Goal: Communication & Community: Answer question/provide support

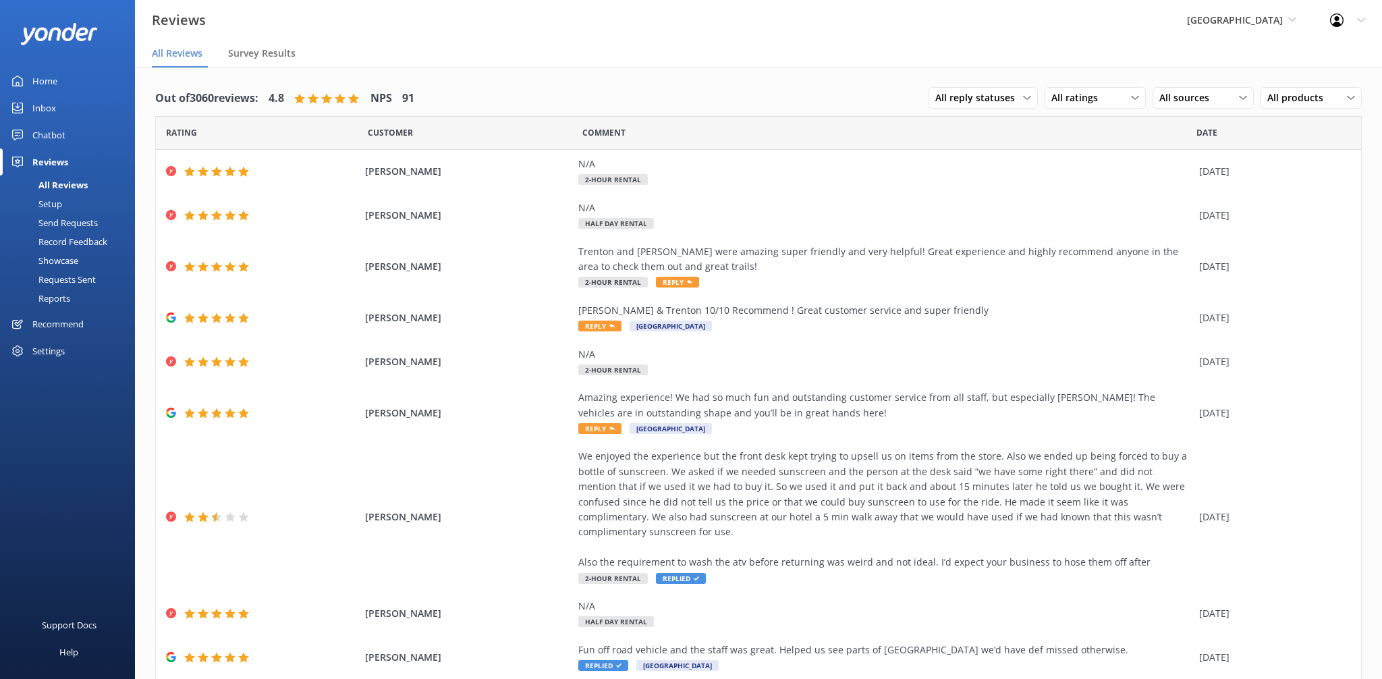
click at [927, 47] on nav "All Reviews Survey Results" at bounding box center [758, 53] width 1247 height 27
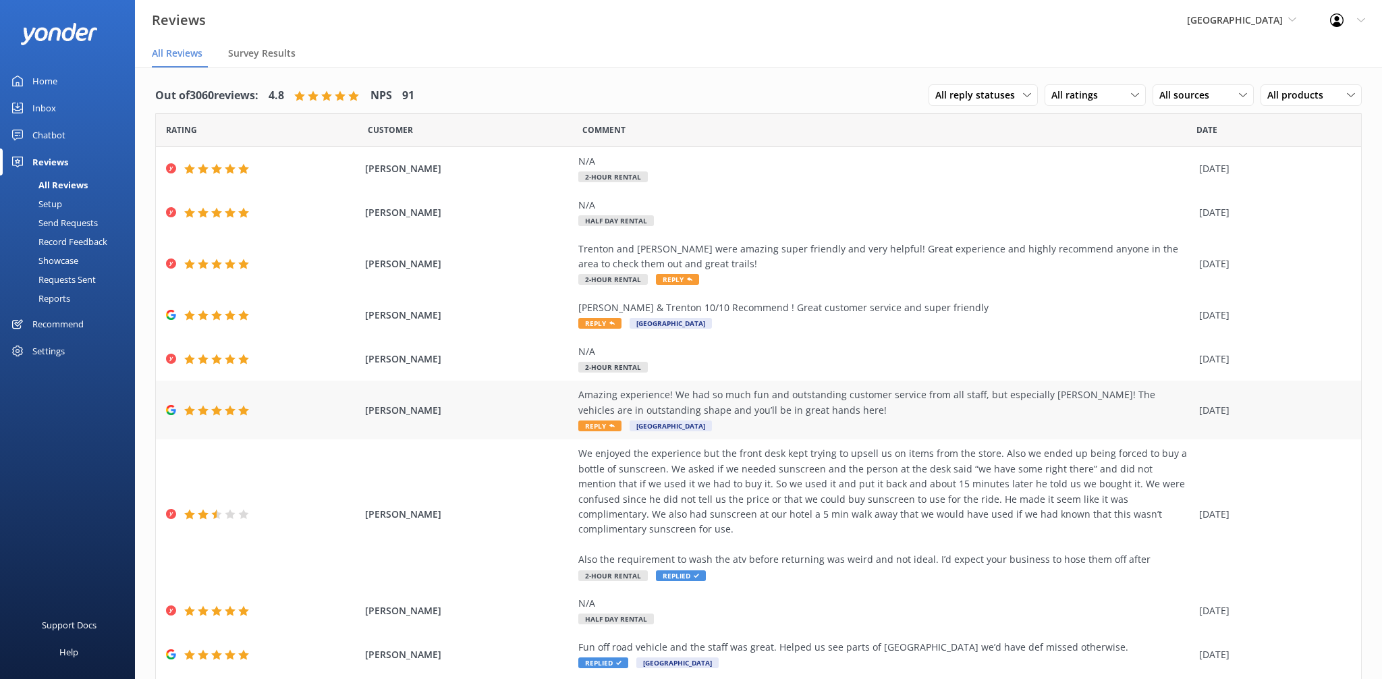
click at [597, 411] on div "Amazing experience! We had so much fun and outstanding customer service from al…" at bounding box center [885, 402] width 614 height 30
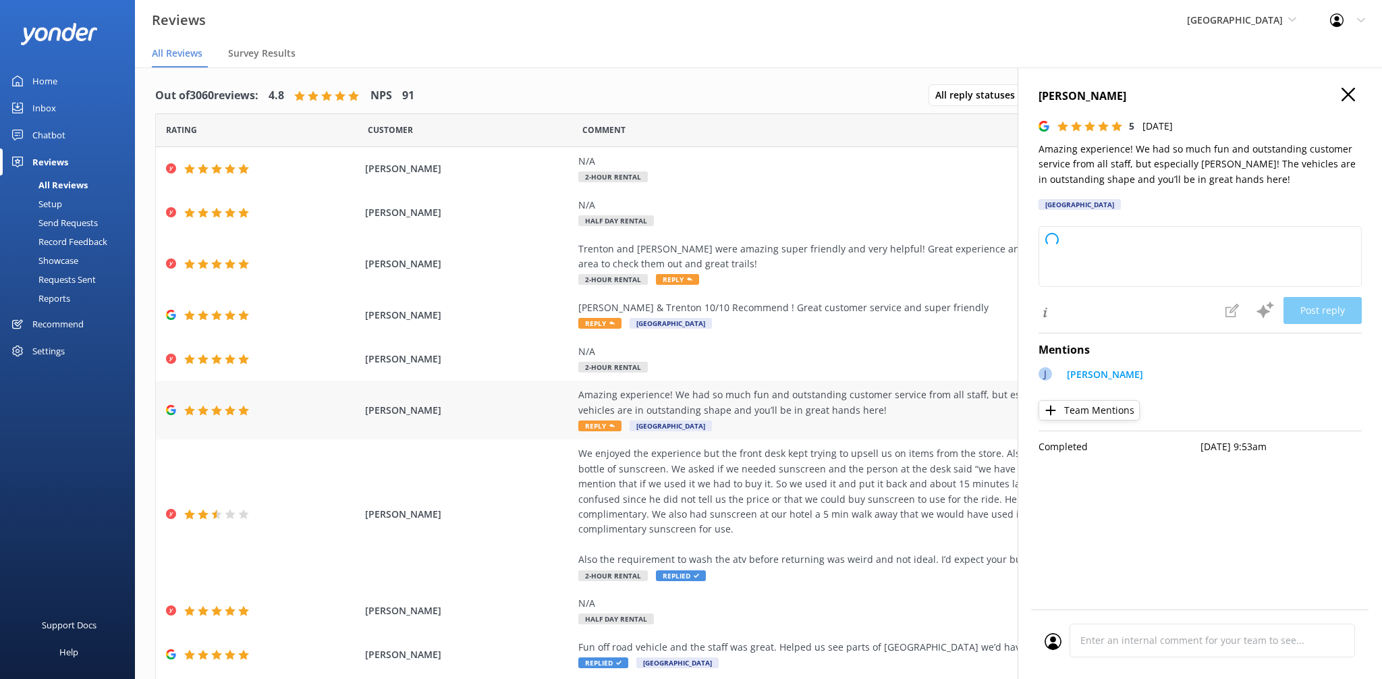
type textarea "Thanks a ton for the kind words! We’re glad you had a blast out there and that …"
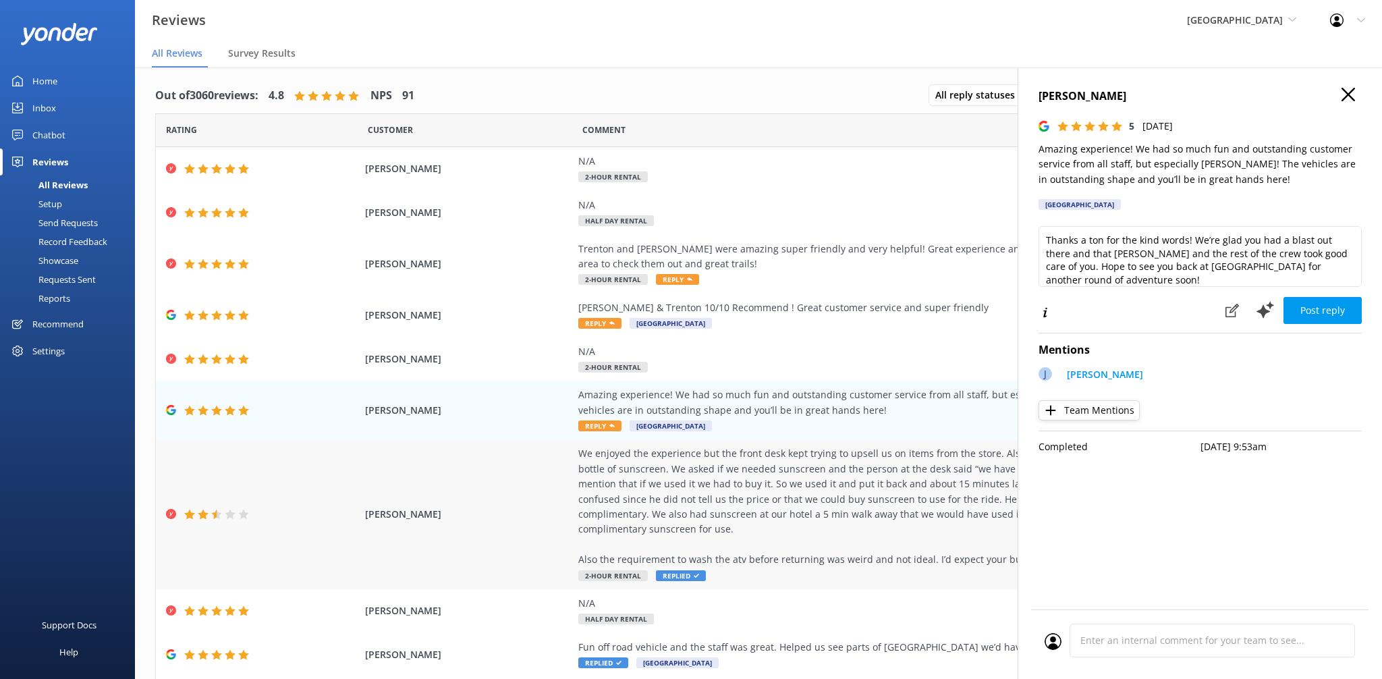
click at [655, 547] on div "We enjoyed the experience but the front desk kept trying to upsell us on items …" at bounding box center [885, 506] width 614 height 121
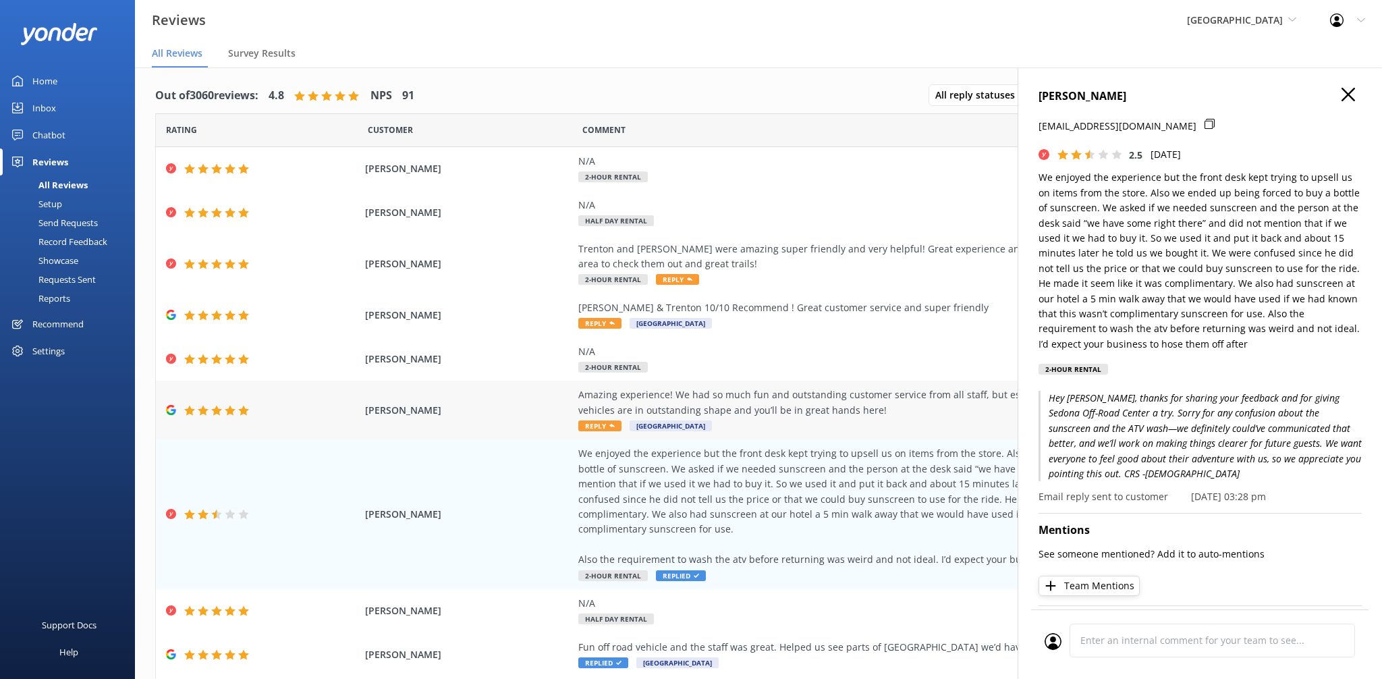
click at [845, 395] on div "Amazing experience! We had so much fun and outstanding customer service from al…" at bounding box center [885, 402] width 614 height 30
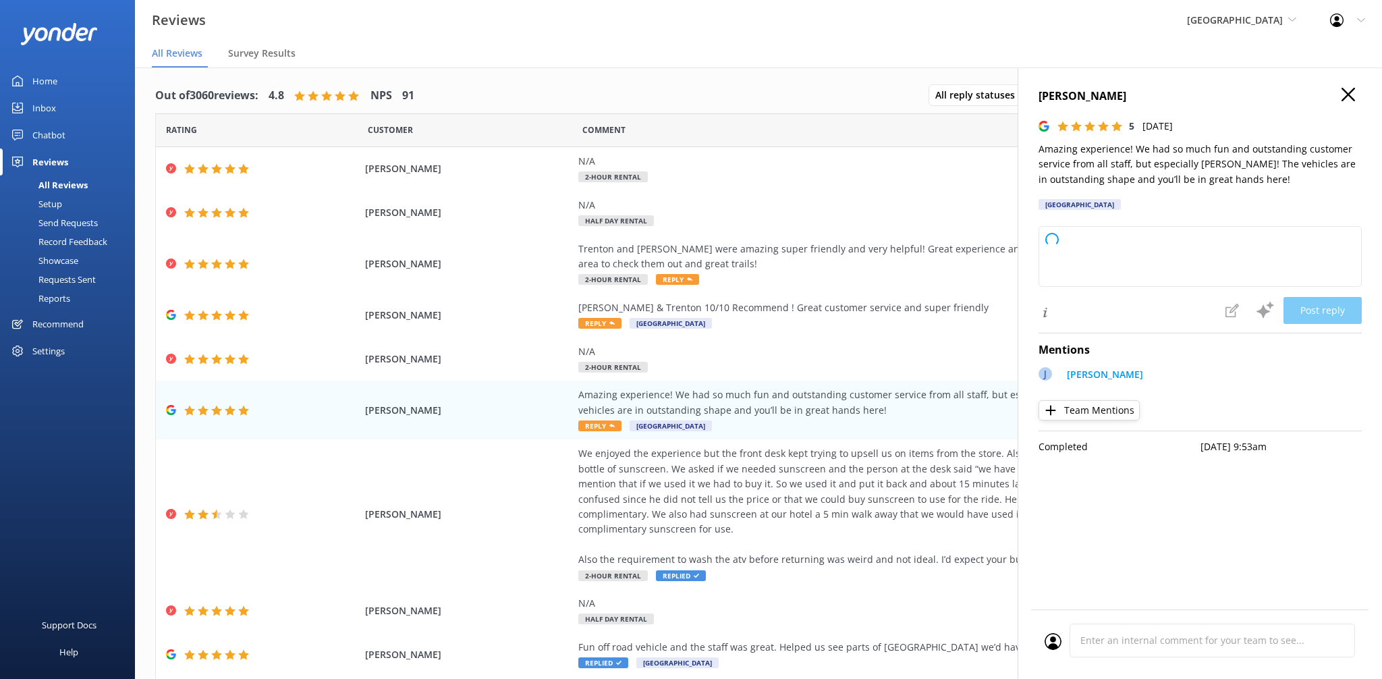
type textarea "Thanks so much for the kind words! We’re glad you had a blast out there and tha…"
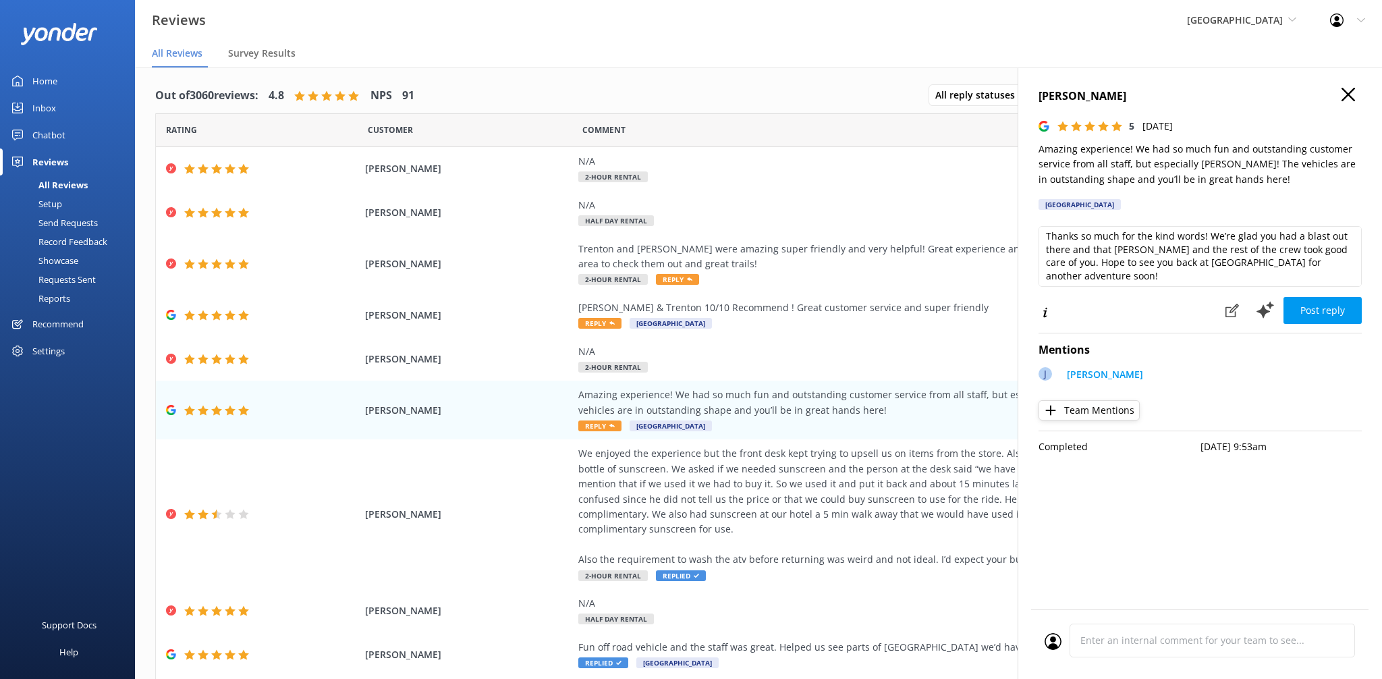
scroll to position [7, 0]
click at [1141, 274] on textarea "Thanks so much for the kind words! We’re glad you had a blast out there and tha…" at bounding box center [1200, 256] width 323 height 61
